Goal: Information Seeking & Learning: Learn about a topic

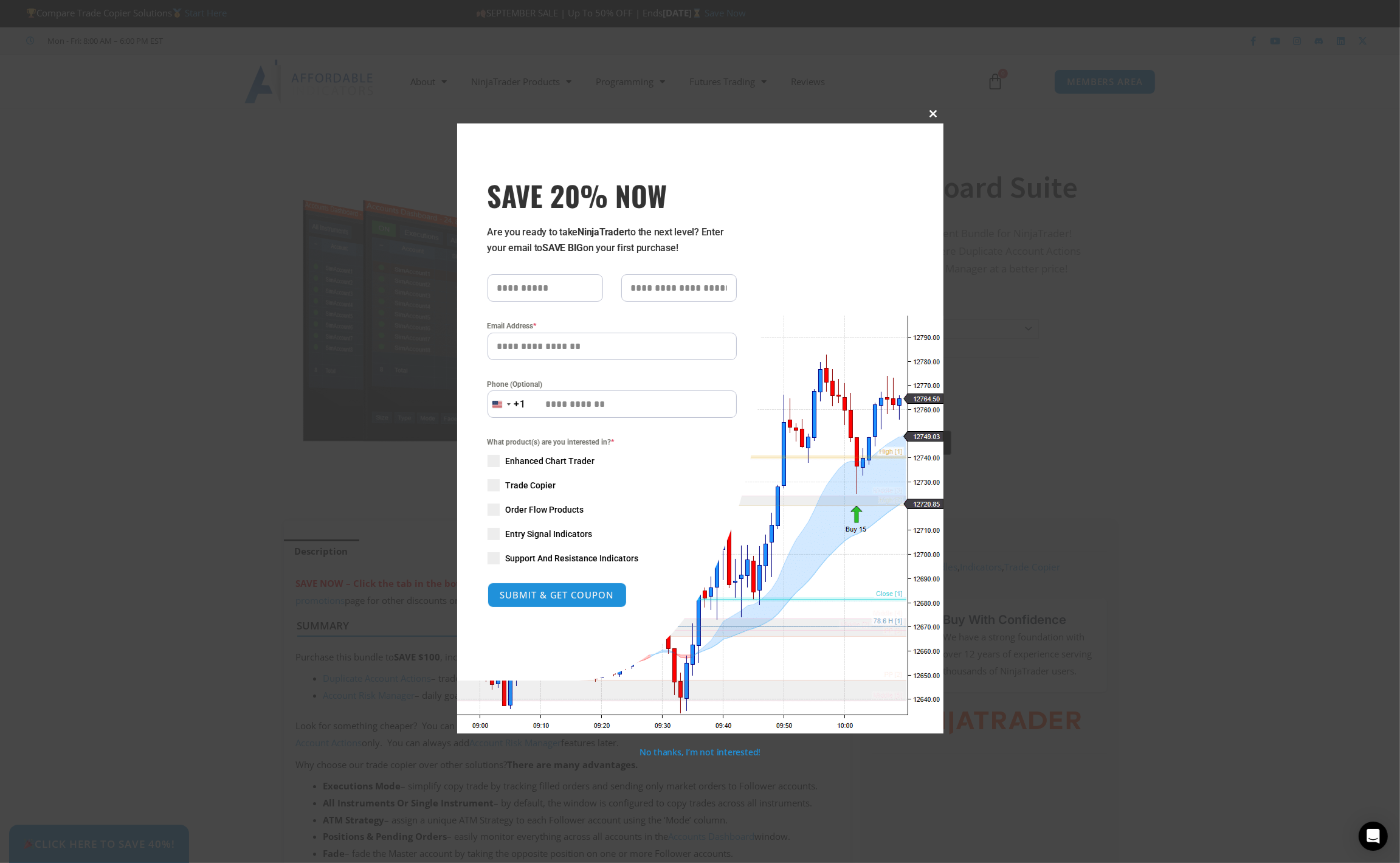
click at [938, 112] on span "SAVE 20% NOW popup" at bounding box center [933, 114] width 20 height 8
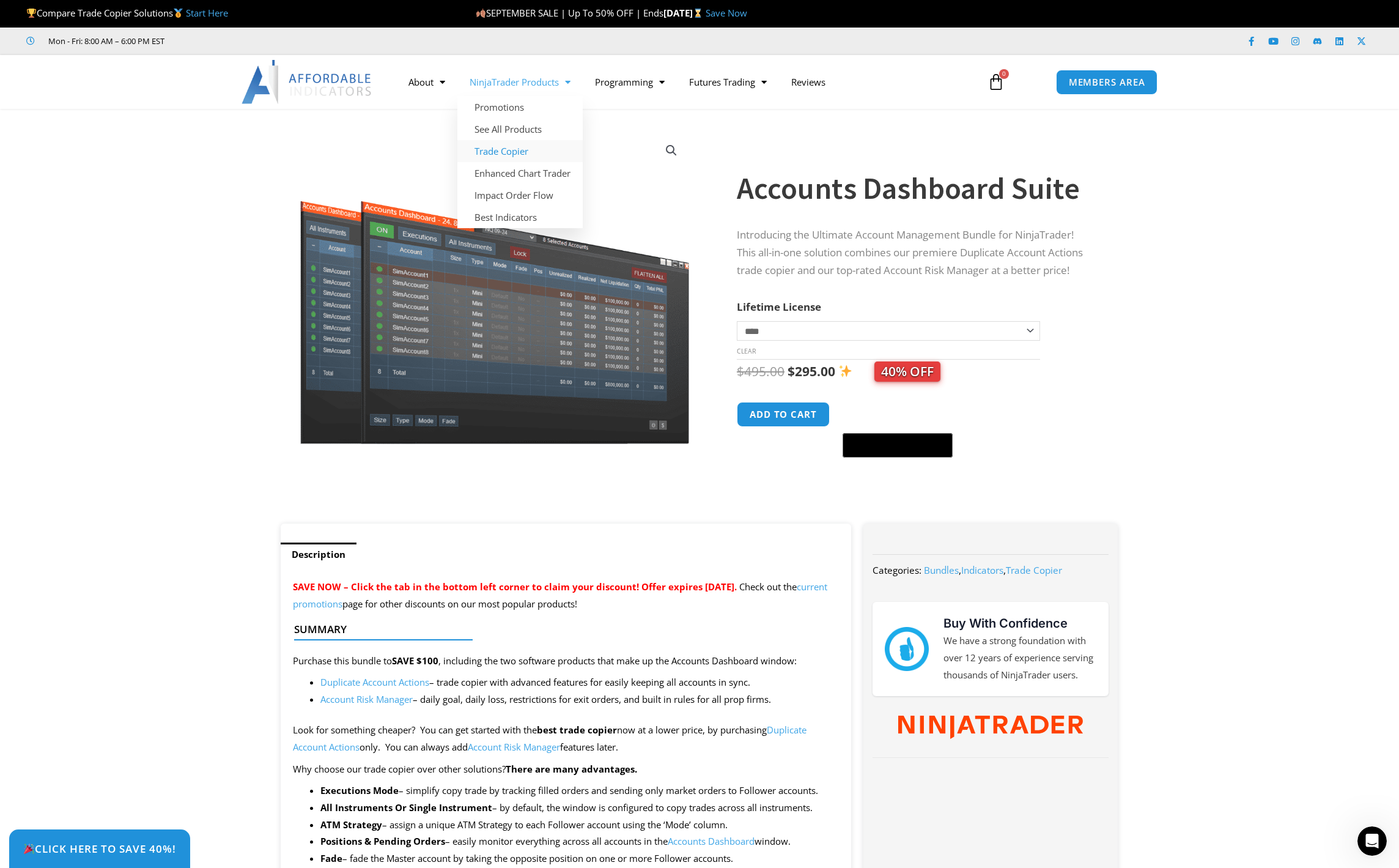
click at [504, 150] on link "Trade Copier" at bounding box center [520, 151] width 125 height 22
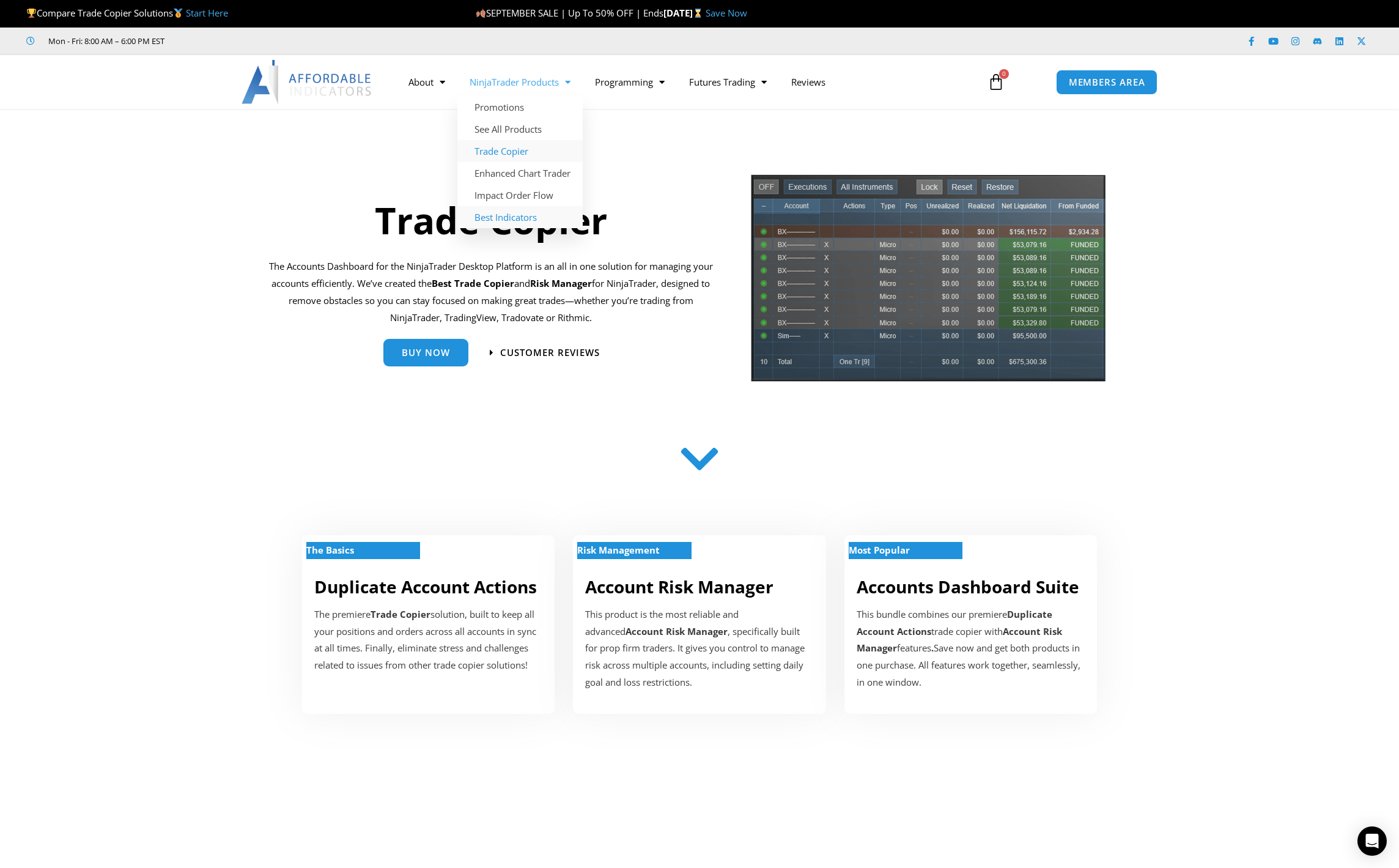
click at [505, 215] on link "Best Indicators" at bounding box center [520, 217] width 125 height 22
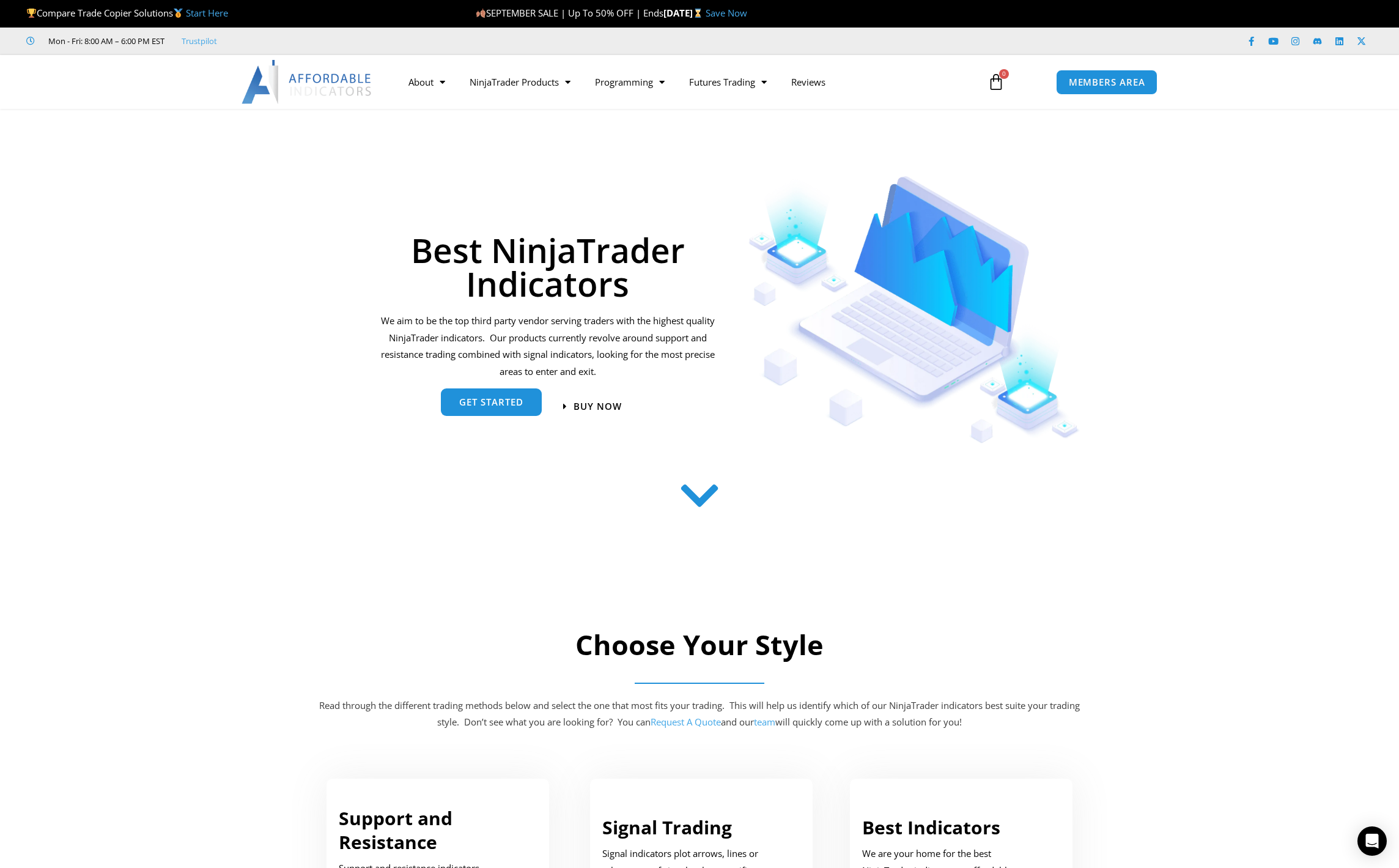
click at [468, 402] on span "get started" at bounding box center [491, 402] width 64 height 9
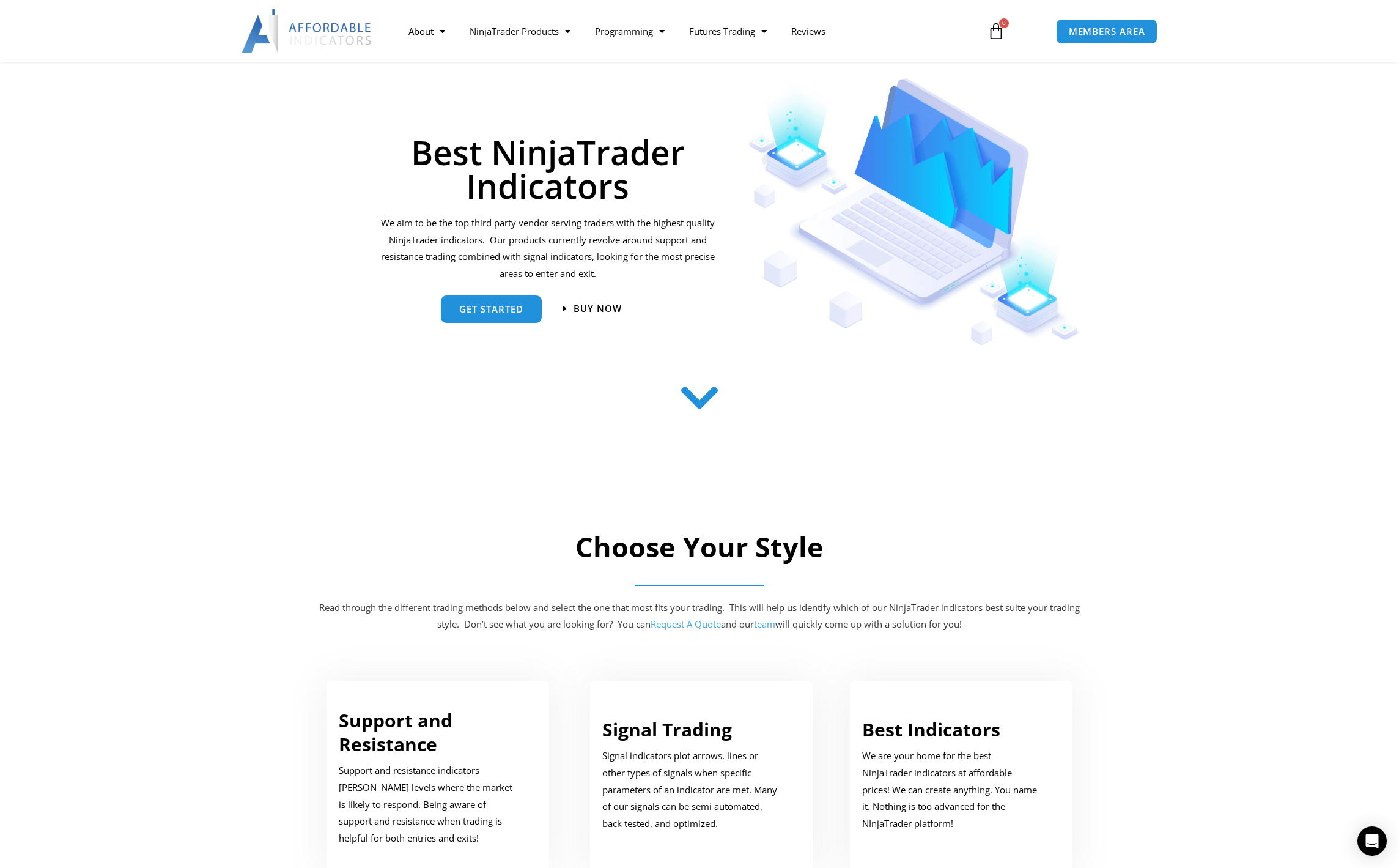
scroll to position [91, 0]
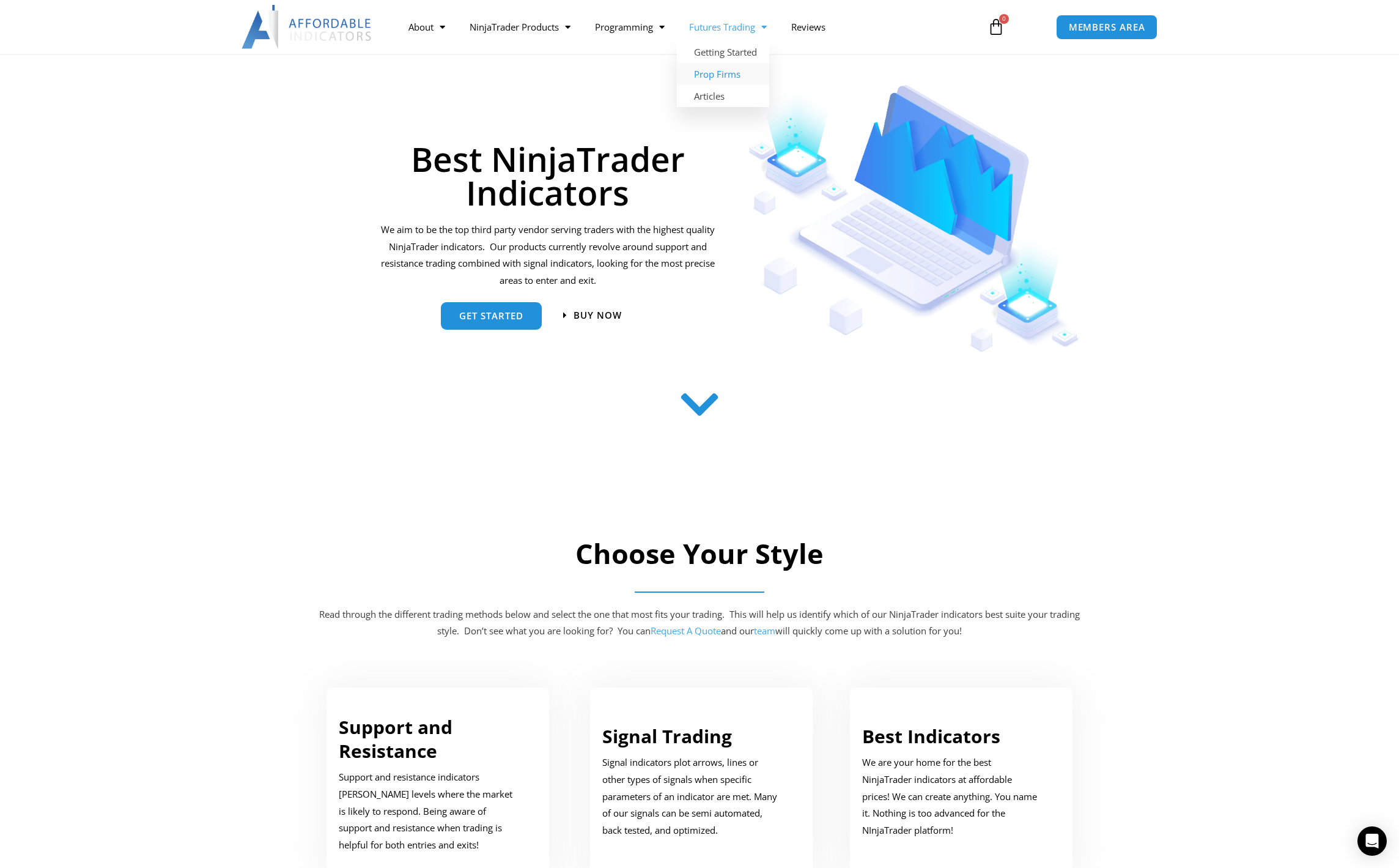
click at [734, 74] on link "Prop Firms" at bounding box center [723, 74] width 93 height 22
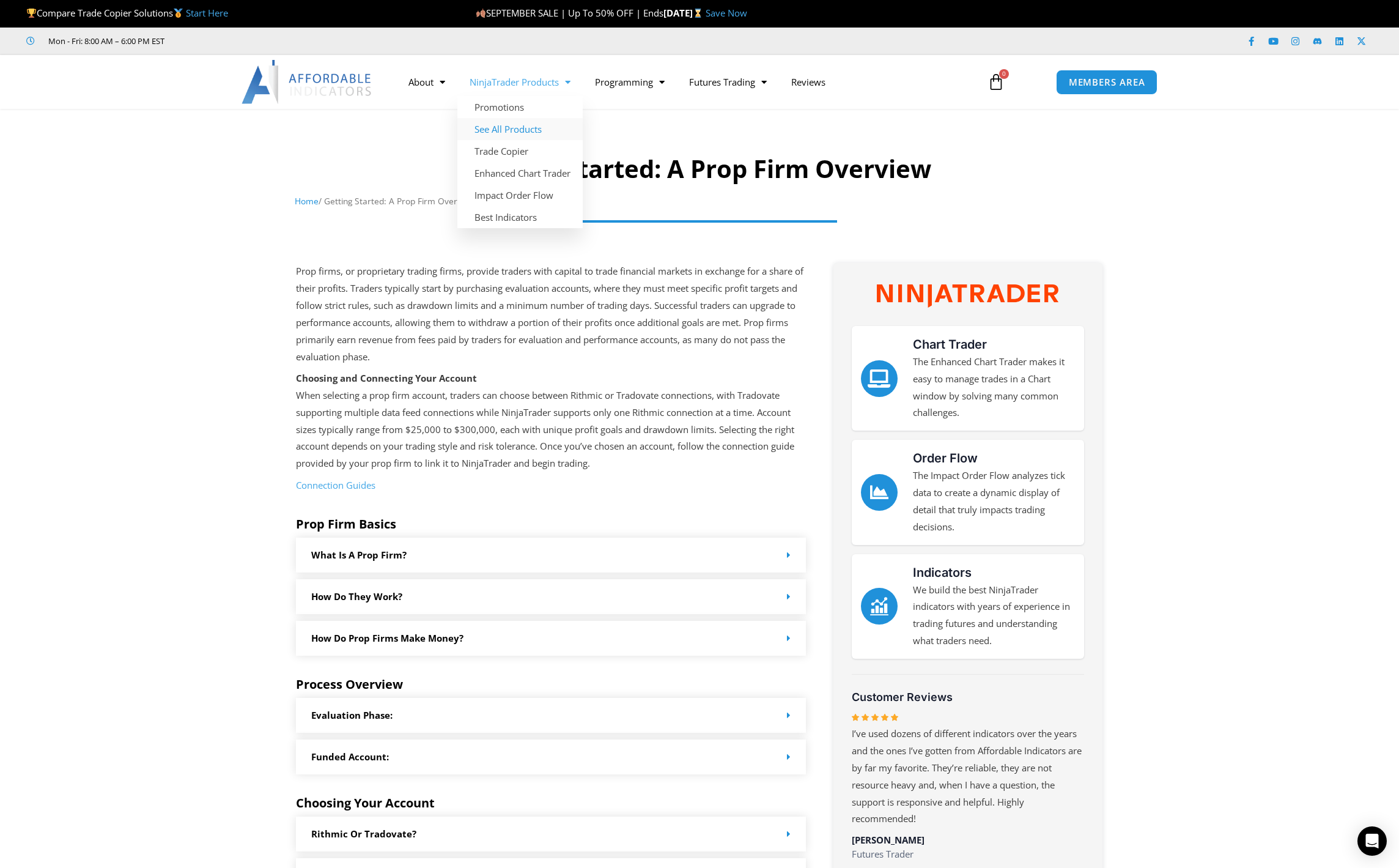
click at [506, 127] on link "See All Products" at bounding box center [520, 129] width 125 height 22
